Goal: Task Accomplishment & Management: Manage account settings

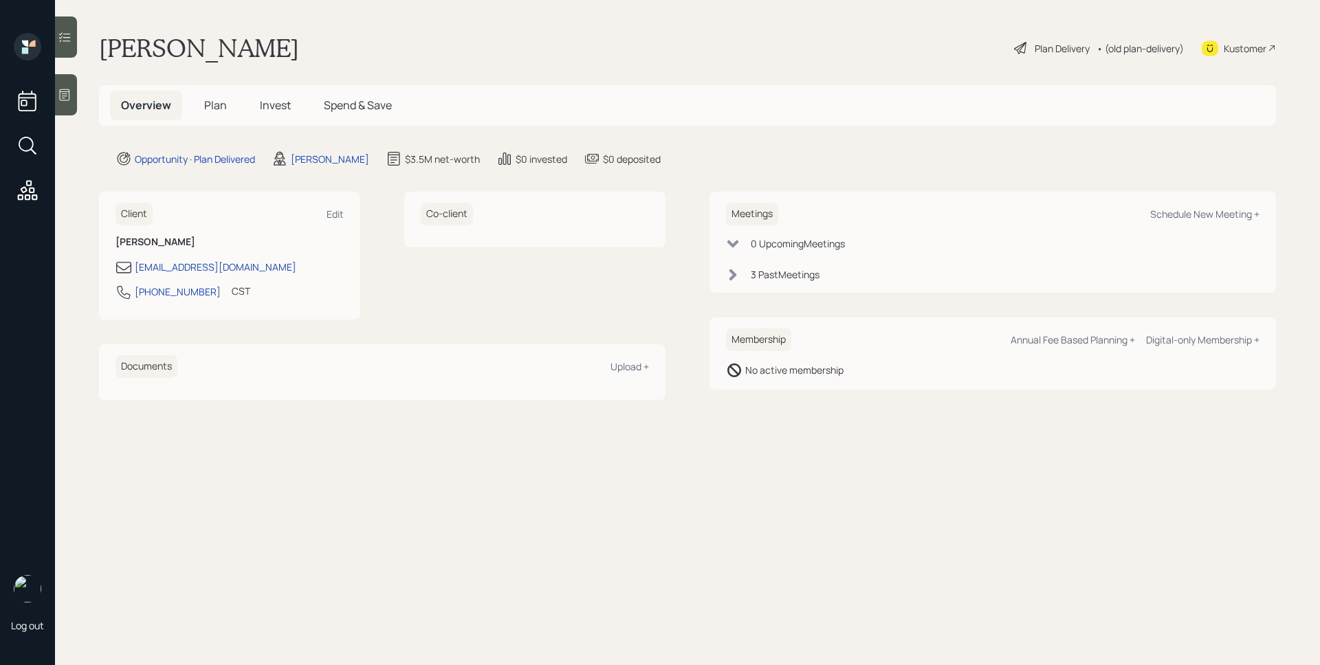
click at [1067, 48] on div "Plan Delivery" at bounding box center [1061, 48] width 55 height 14
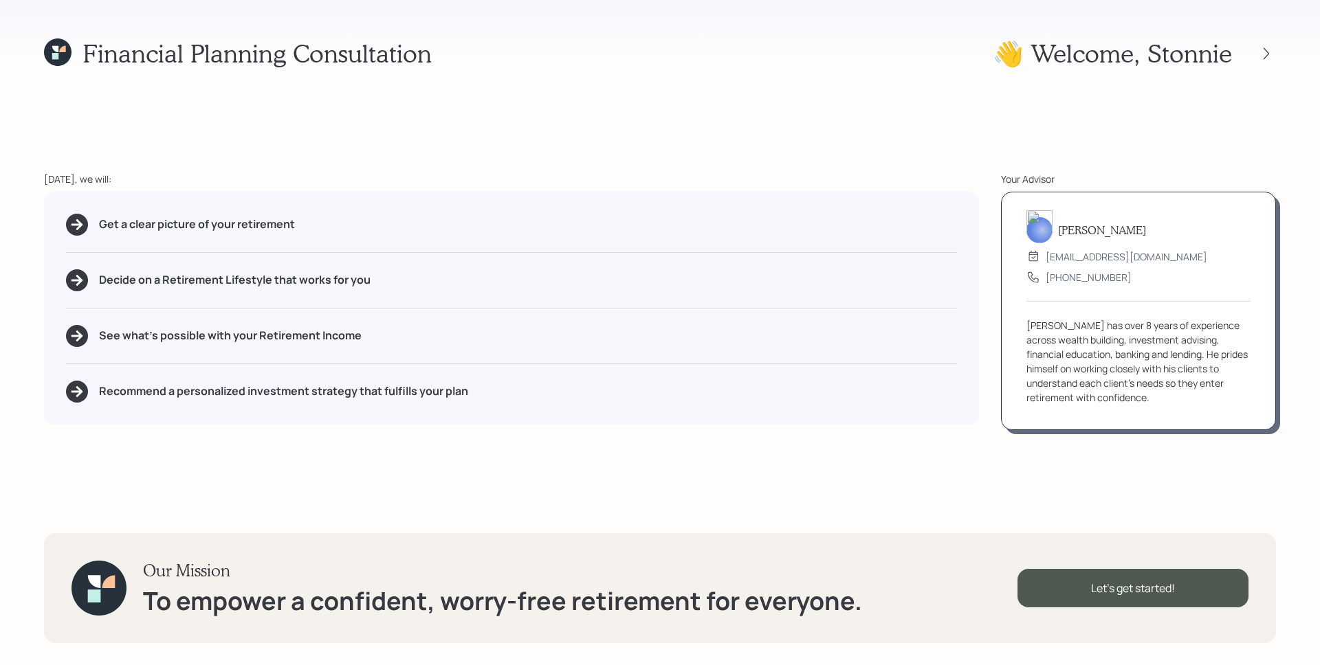
click at [1298, 56] on div "Financial Planning Consultation 👋 Welcome , Stonnie Today, we will: Get a clear…" at bounding box center [660, 332] width 1320 height 665
click at [1265, 52] on icon at bounding box center [1266, 54] width 14 height 14
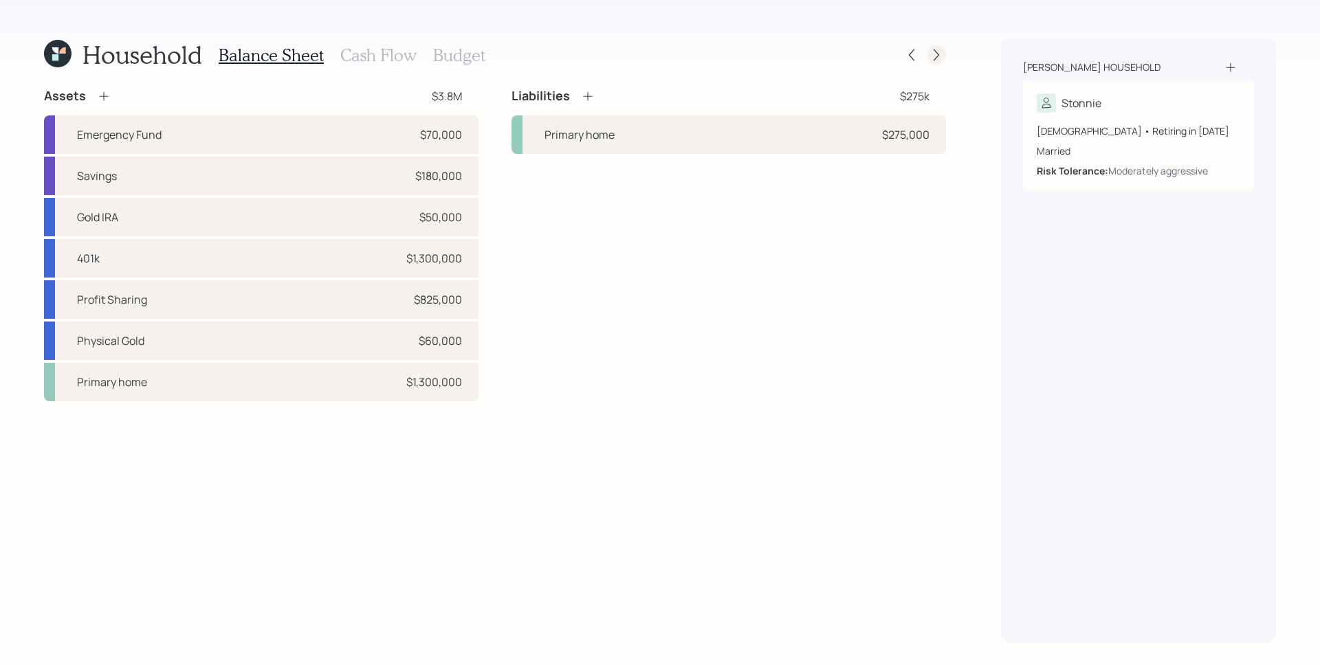
click at [941, 53] on icon at bounding box center [936, 55] width 14 height 14
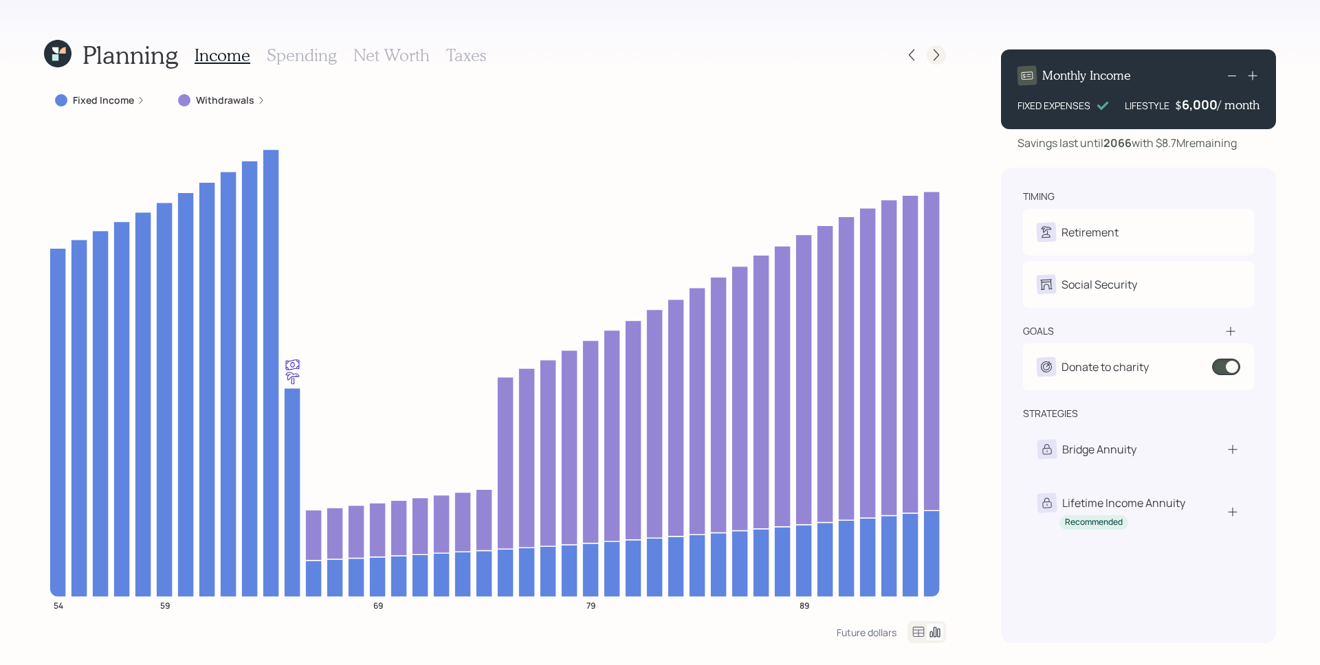
click at [941, 53] on icon at bounding box center [936, 55] width 14 height 14
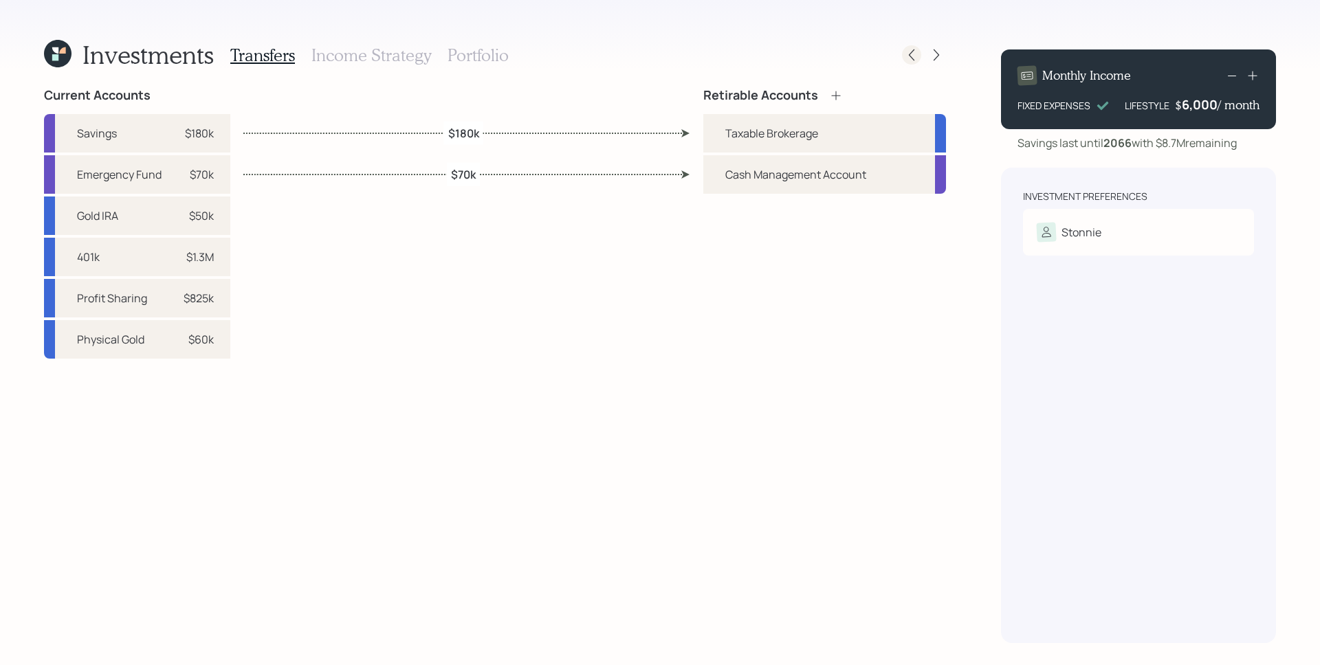
click at [915, 54] on icon at bounding box center [911, 55] width 14 height 14
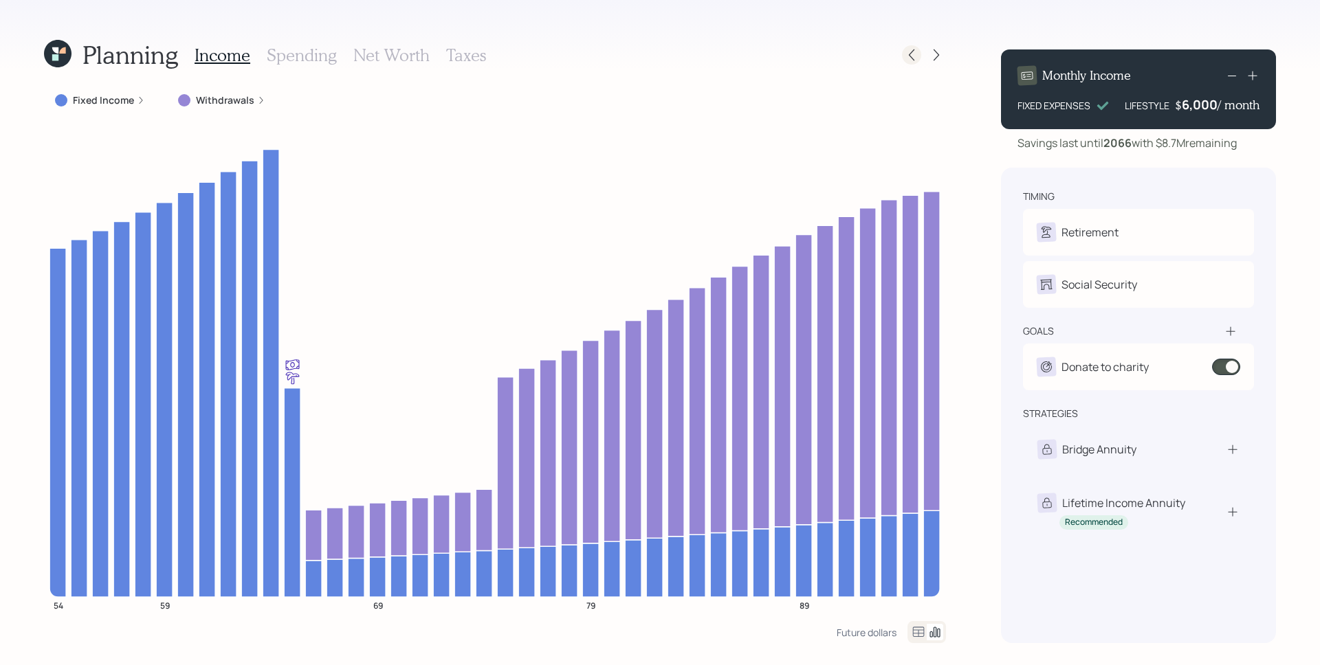
click at [913, 54] on icon at bounding box center [911, 55] width 14 height 14
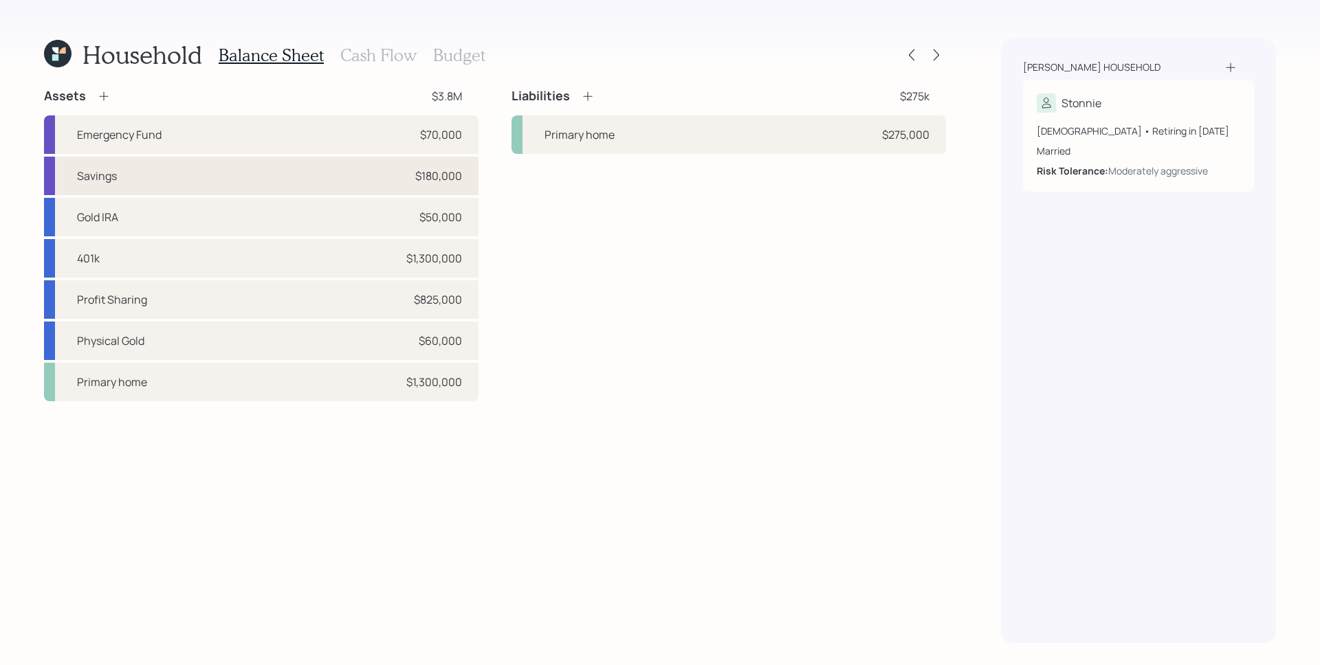
click at [236, 174] on div "Savings $180,000" at bounding box center [261, 176] width 434 height 38
select select "cash"
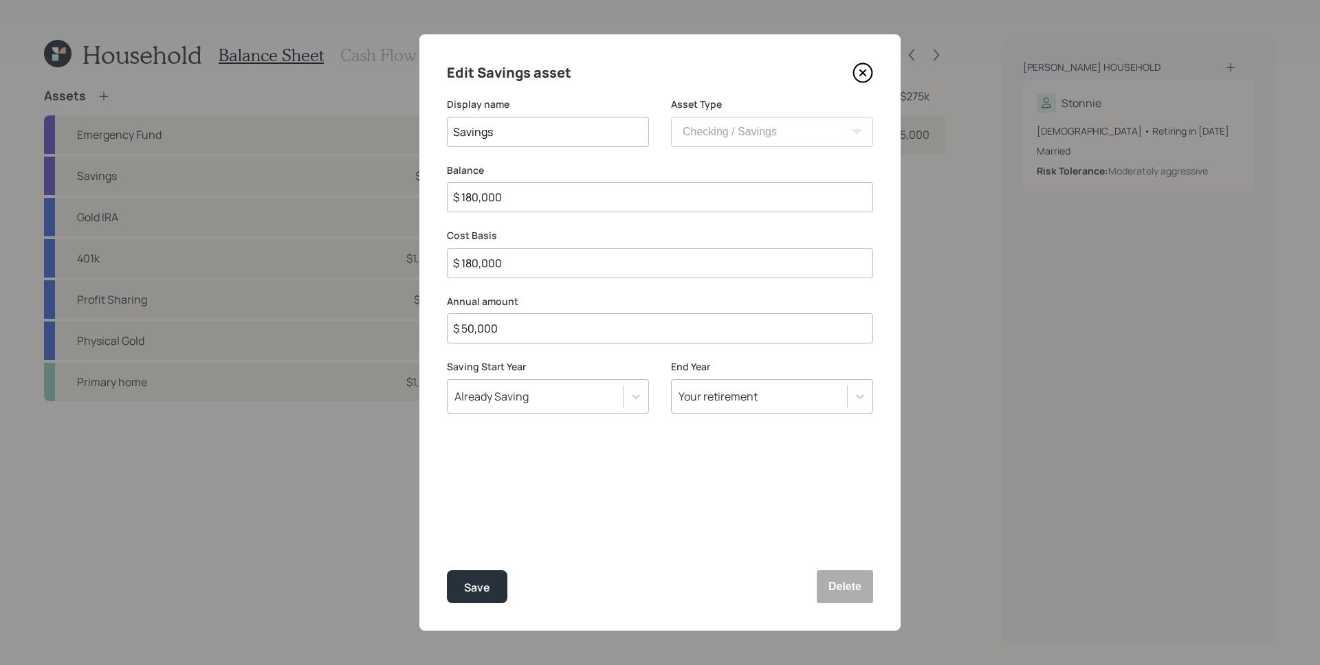
click at [866, 71] on icon at bounding box center [862, 73] width 21 height 21
